Goal: Information Seeking & Learning: Understand process/instructions

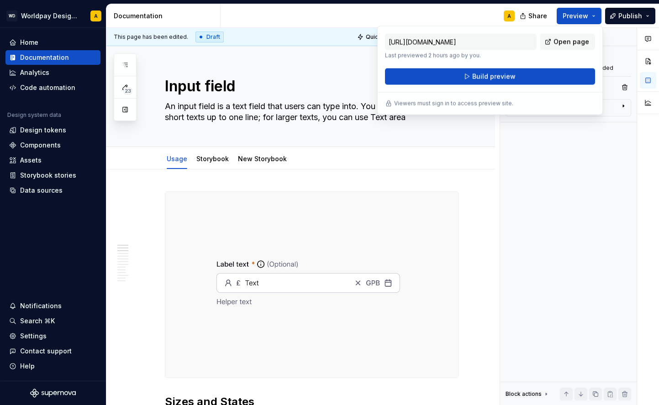
scroll to position [335, 0]
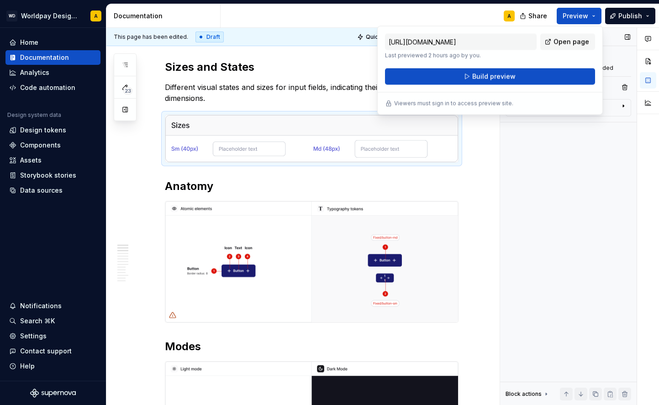
click at [560, 150] on div "Image Image Manually uploaded Replace Image options Alignment Alt Caption Block…" at bounding box center [568, 217] width 137 height 378
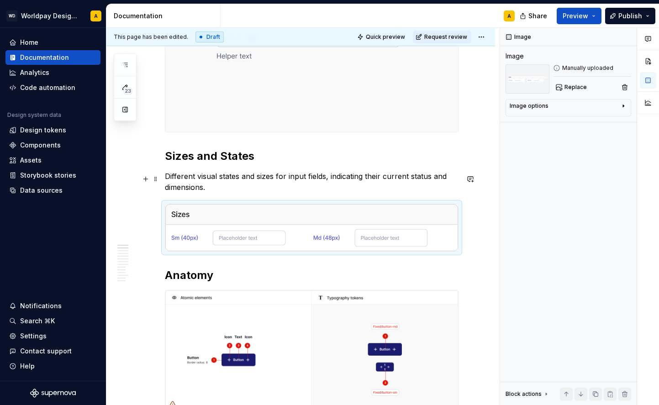
scroll to position [248, 0]
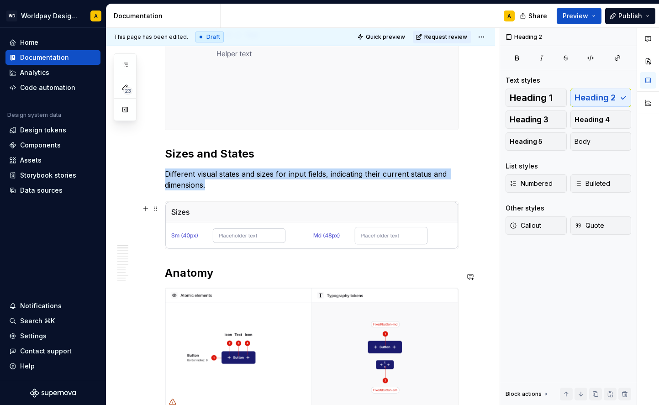
click at [270, 222] on img at bounding box center [311, 225] width 293 height 47
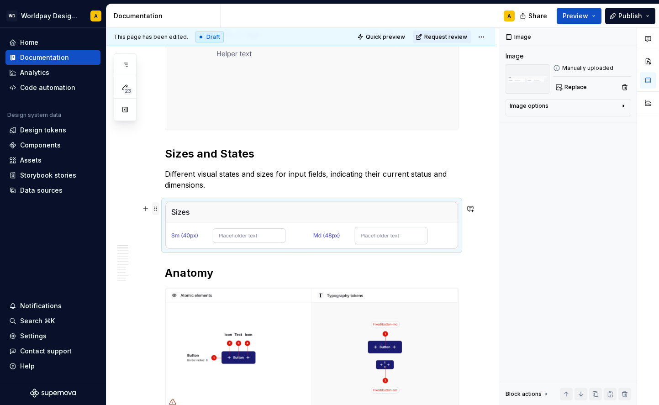
click at [157, 207] on span at bounding box center [155, 208] width 7 height 13
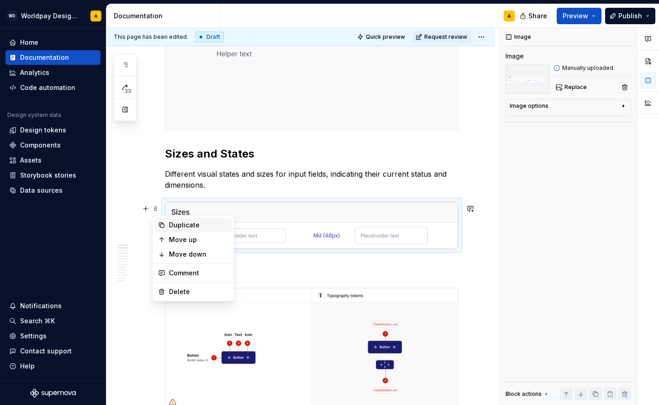
click at [174, 225] on div "Duplicate" at bounding box center [198, 225] width 59 height 9
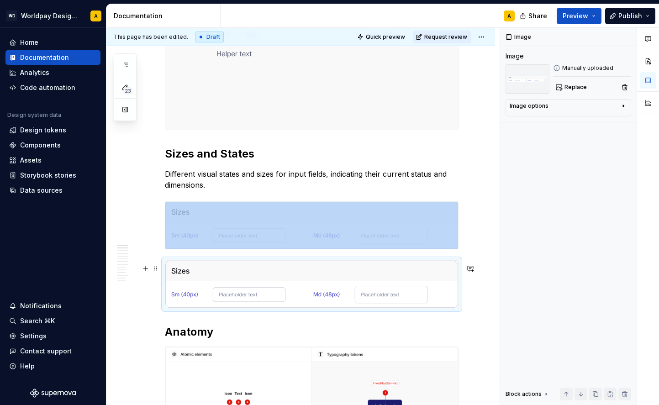
click at [216, 297] on img at bounding box center [311, 284] width 293 height 47
click at [579, 85] on span "Replace" at bounding box center [576, 87] width 22 height 7
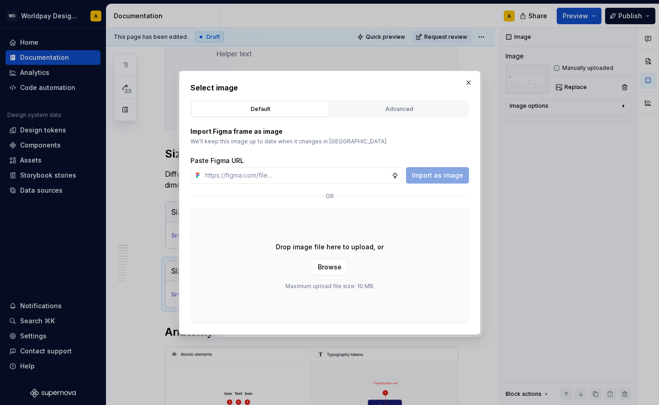
click at [313, 254] on div "Drop image file here to upload, or Browse Maximum upload file size: 10 MB." at bounding box center [329, 266] width 279 height 114
click at [320, 264] on span "Browse" at bounding box center [330, 267] width 24 height 9
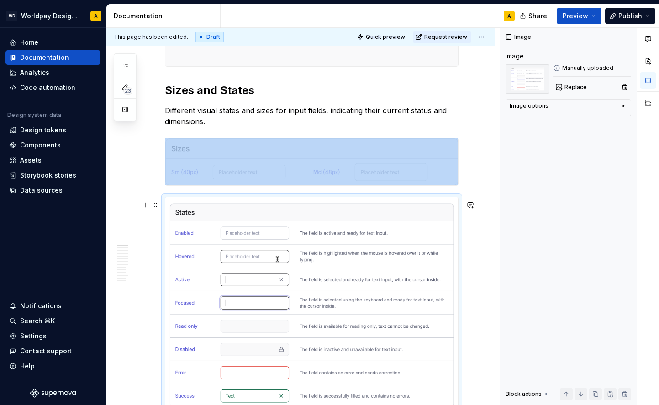
scroll to position [326, 0]
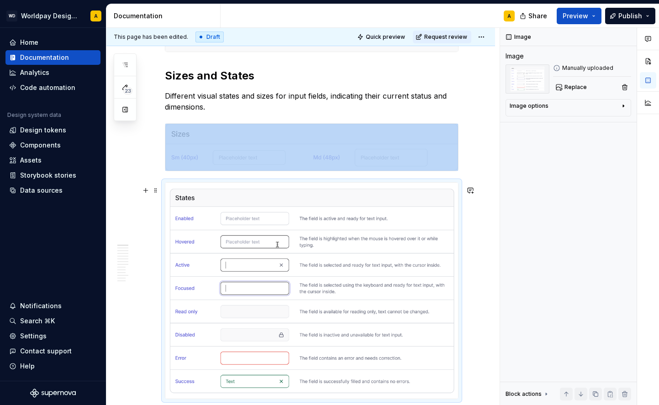
click at [396, 239] on img at bounding box center [311, 291] width 293 height 217
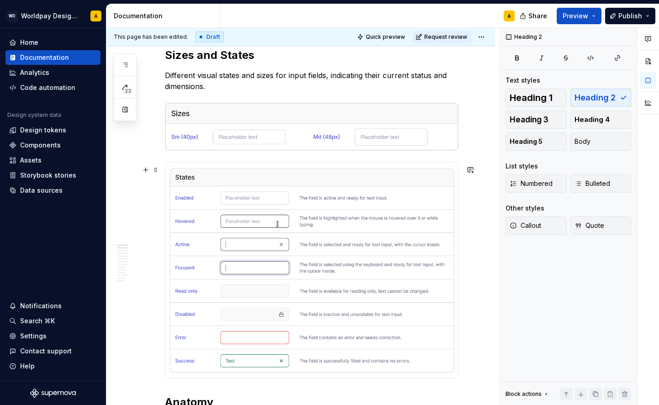
scroll to position [351, 0]
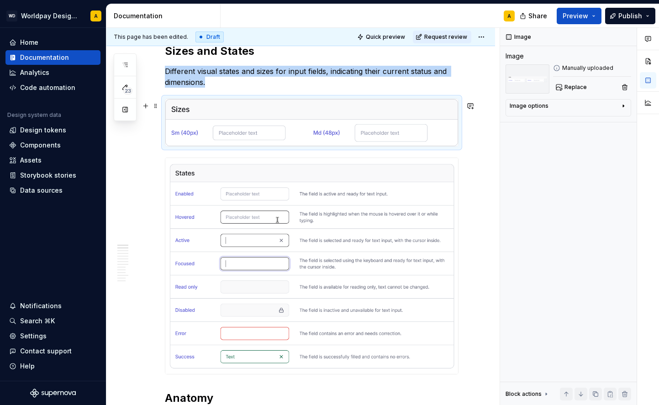
click at [204, 127] on img at bounding box center [311, 122] width 293 height 47
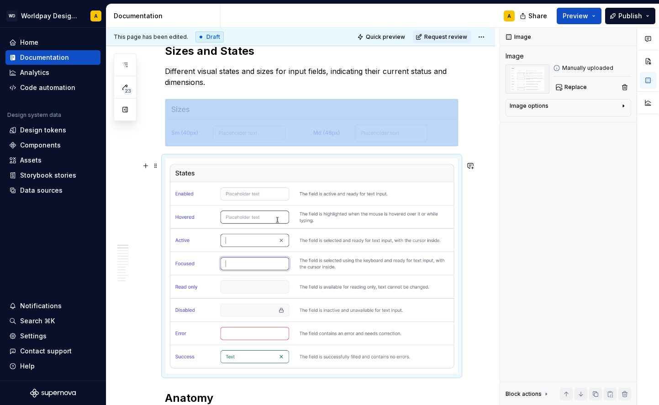
click at [212, 202] on img at bounding box center [311, 266] width 293 height 217
click at [286, 270] on img at bounding box center [311, 266] width 293 height 217
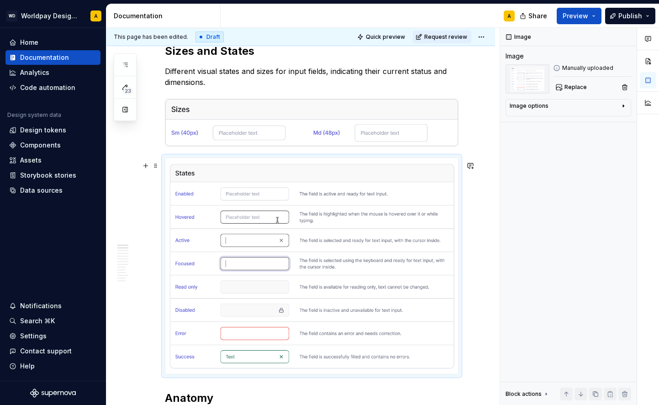
click at [286, 270] on img at bounding box center [311, 266] width 293 height 217
click at [578, 88] on span "Replace" at bounding box center [576, 87] width 22 height 7
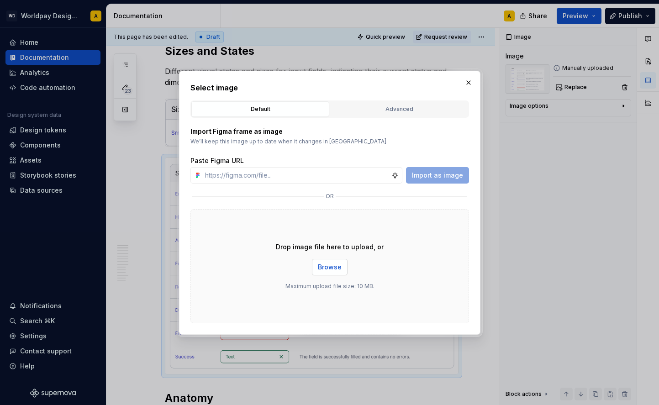
click at [319, 265] on span "Browse" at bounding box center [330, 267] width 24 height 9
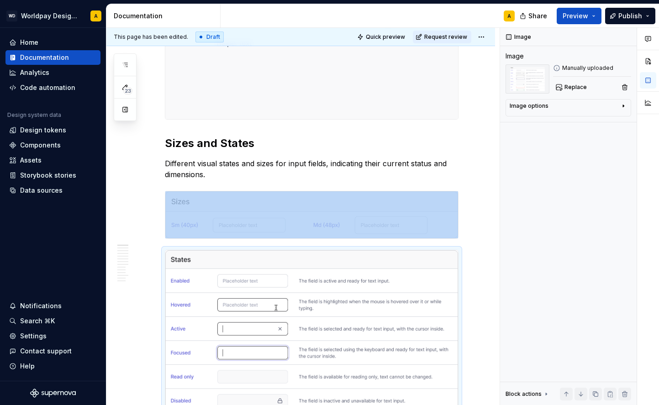
scroll to position [296, 0]
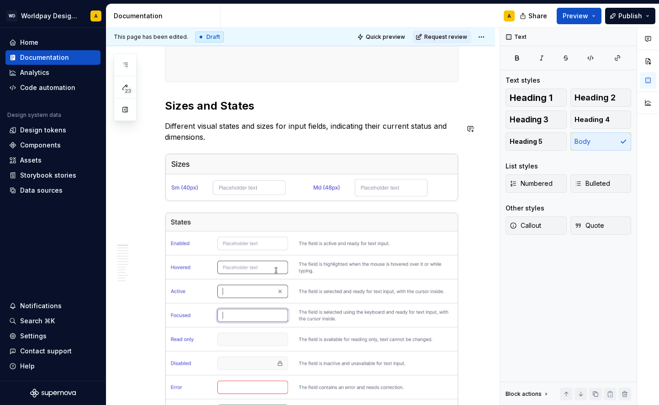
type textarea "*"
